Goal: Task Accomplishment & Management: Manage account settings

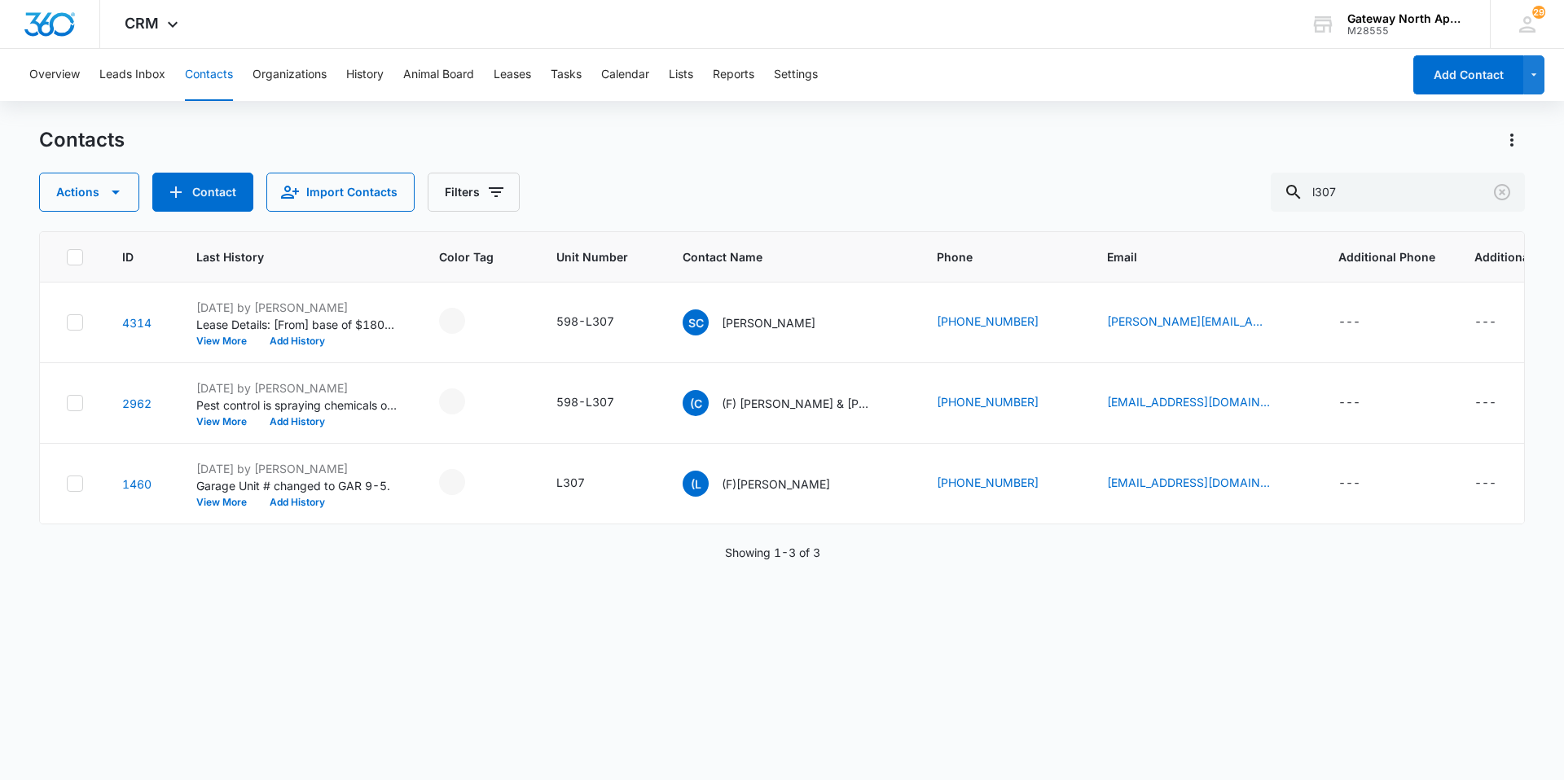
drag, startPoint x: 1361, startPoint y: 189, endPoint x: 1091, endPoint y: 194, distance: 270.5
click at [1091, 194] on div "Actions Contact Import Contacts Filters l307" at bounding box center [782, 192] width 1486 height 39
type input "r305"
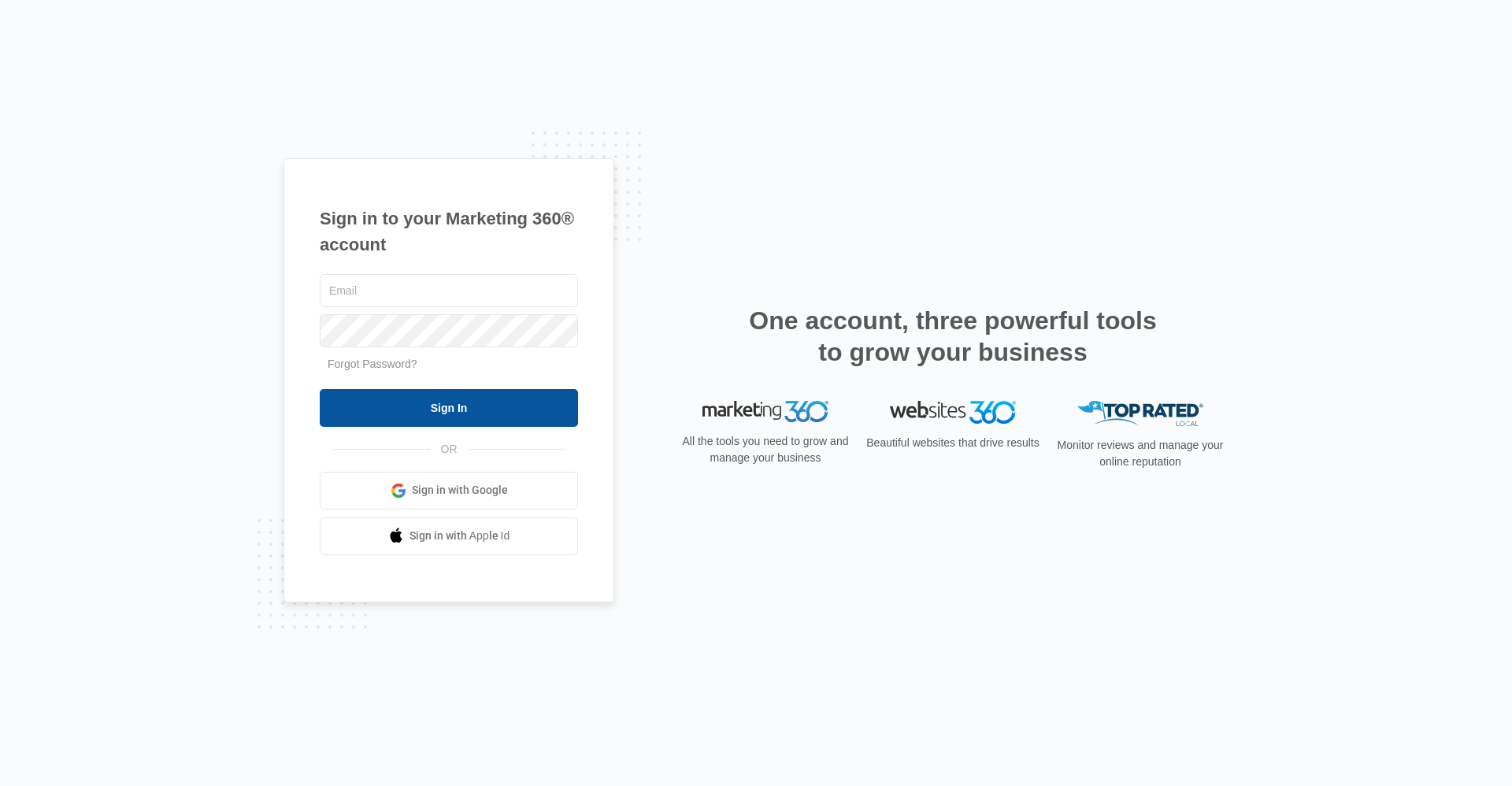
type input "[EMAIL_ADDRESS][DOMAIN_NAME]"
click at [464, 413] on input "Sign In" at bounding box center [449, 407] width 258 height 38
